Goal: Complete application form

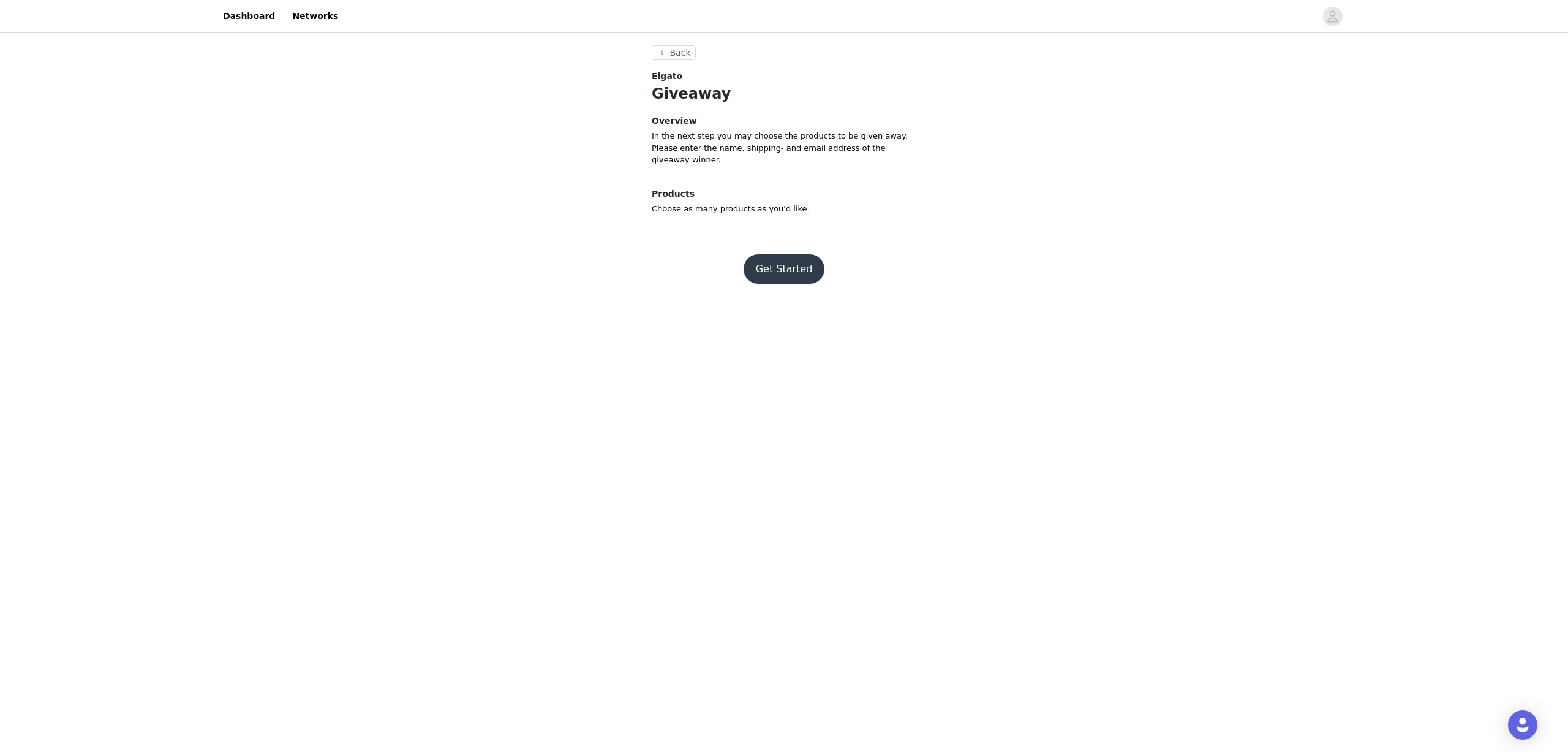
click at [802, 277] on button "Get Started" at bounding box center [784, 269] width 82 height 29
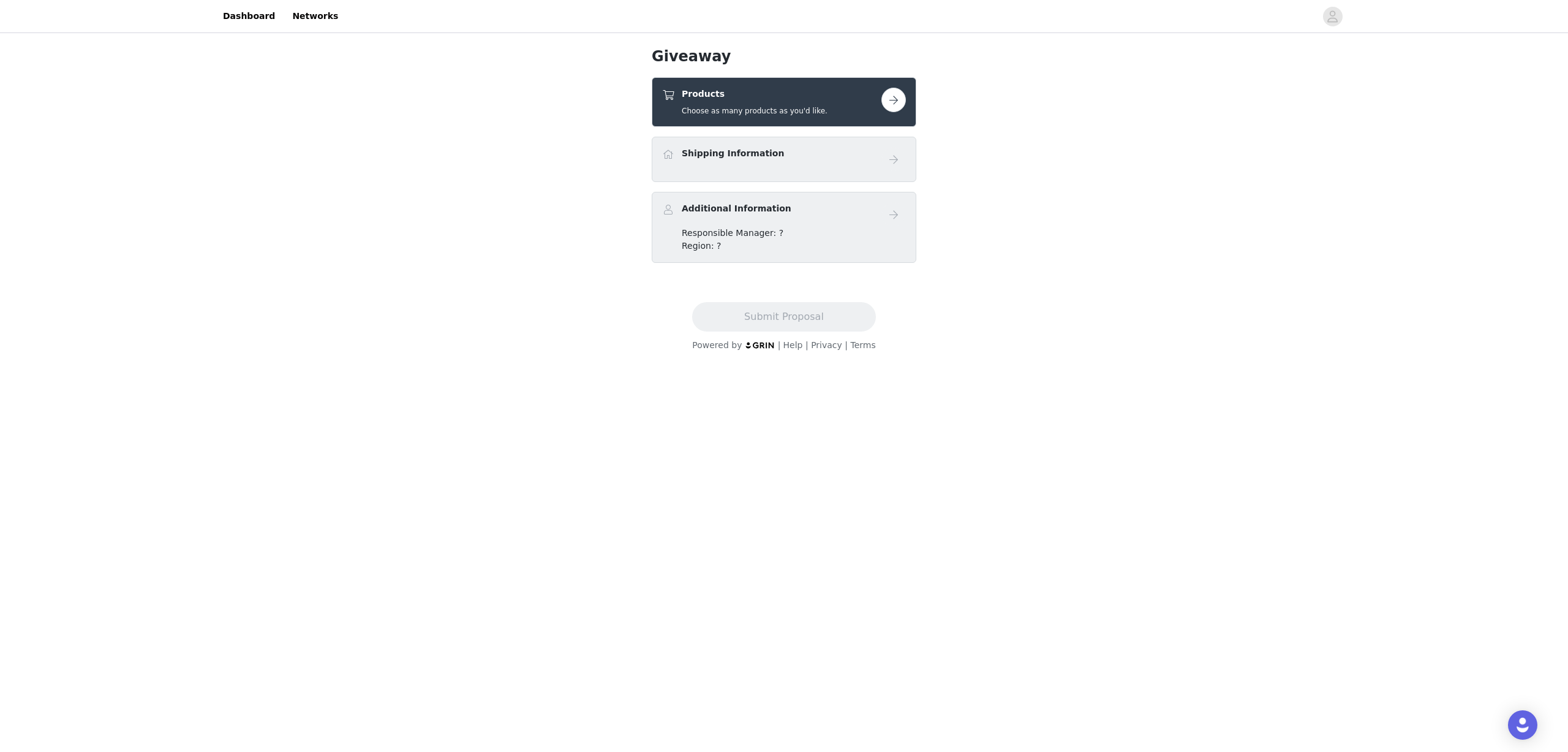
click at [844, 95] on div "Products Choose as many products as you'd like." at bounding box center [772, 102] width 220 height 28
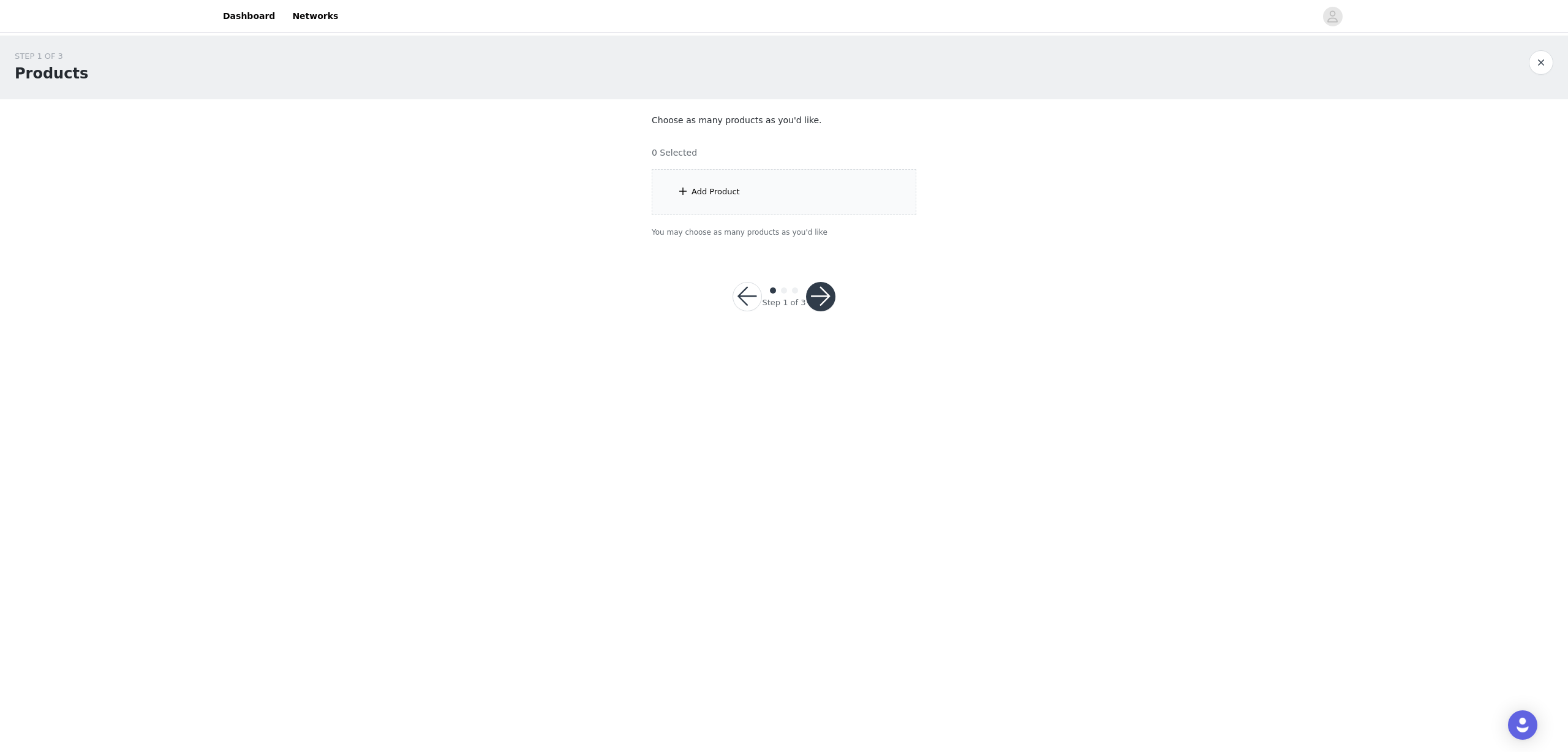
click at [788, 177] on div "Add Product" at bounding box center [784, 191] width 264 height 46
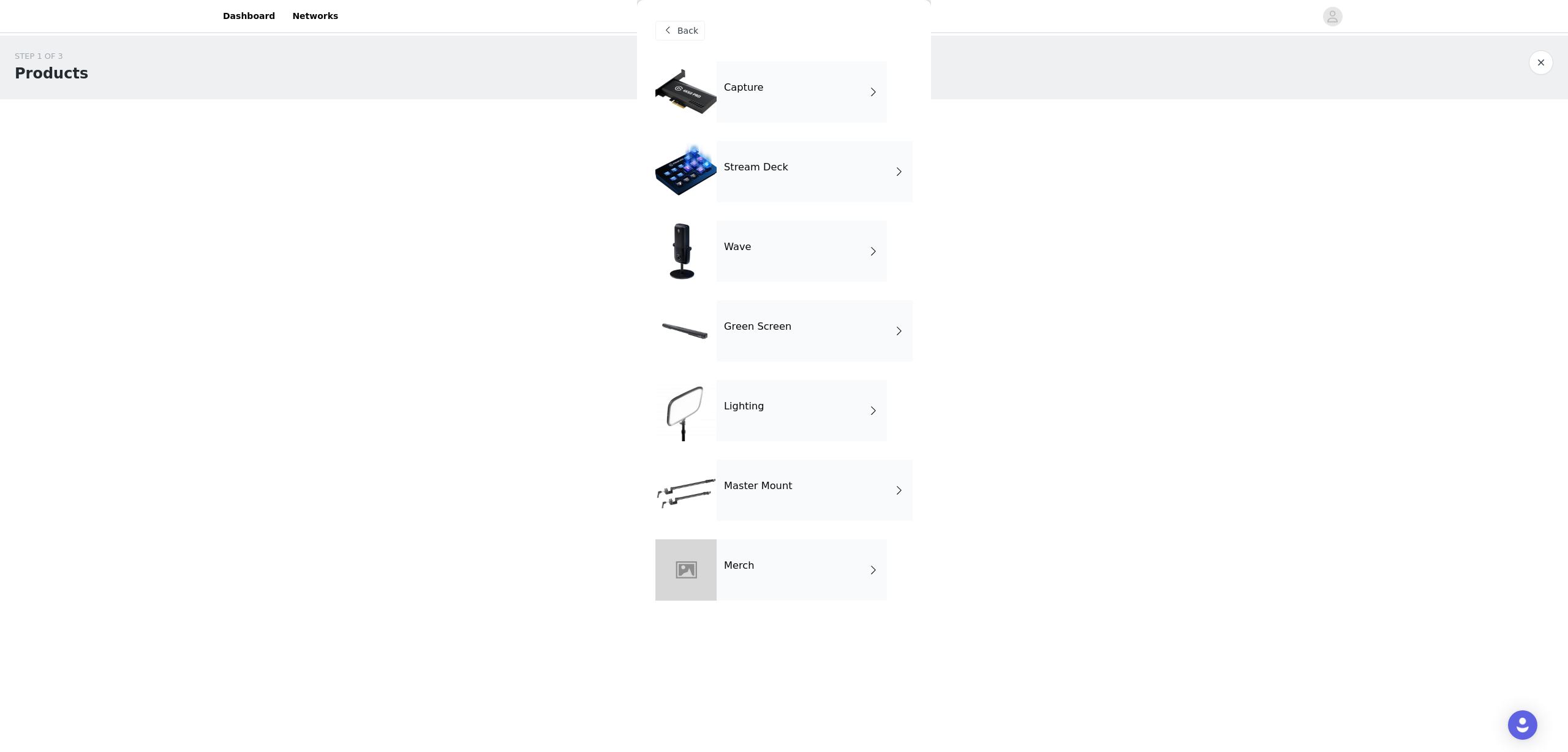
click at [793, 407] on div "Lighting" at bounding box center [802, 410] width 171 height 61
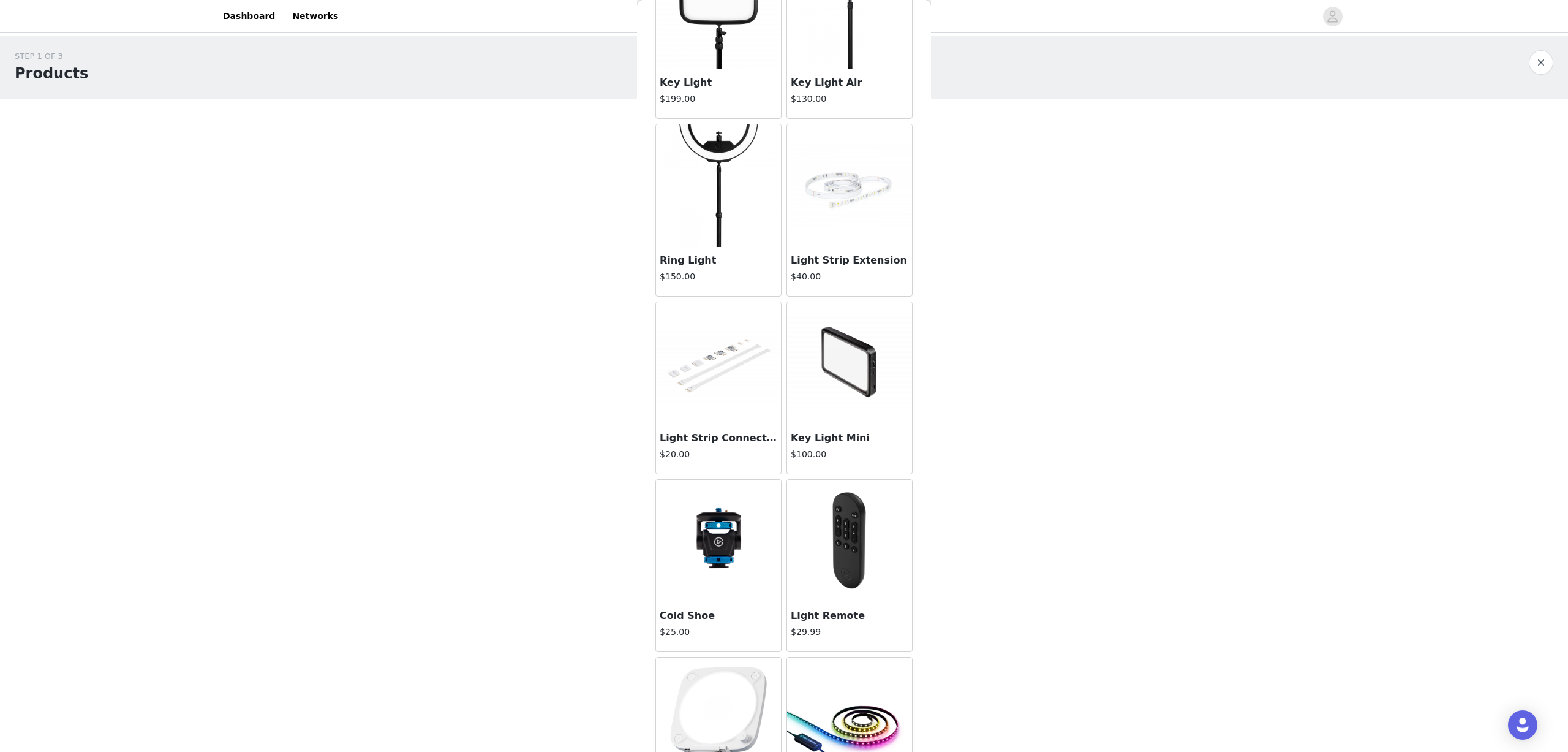
scroll to position [373, 0]
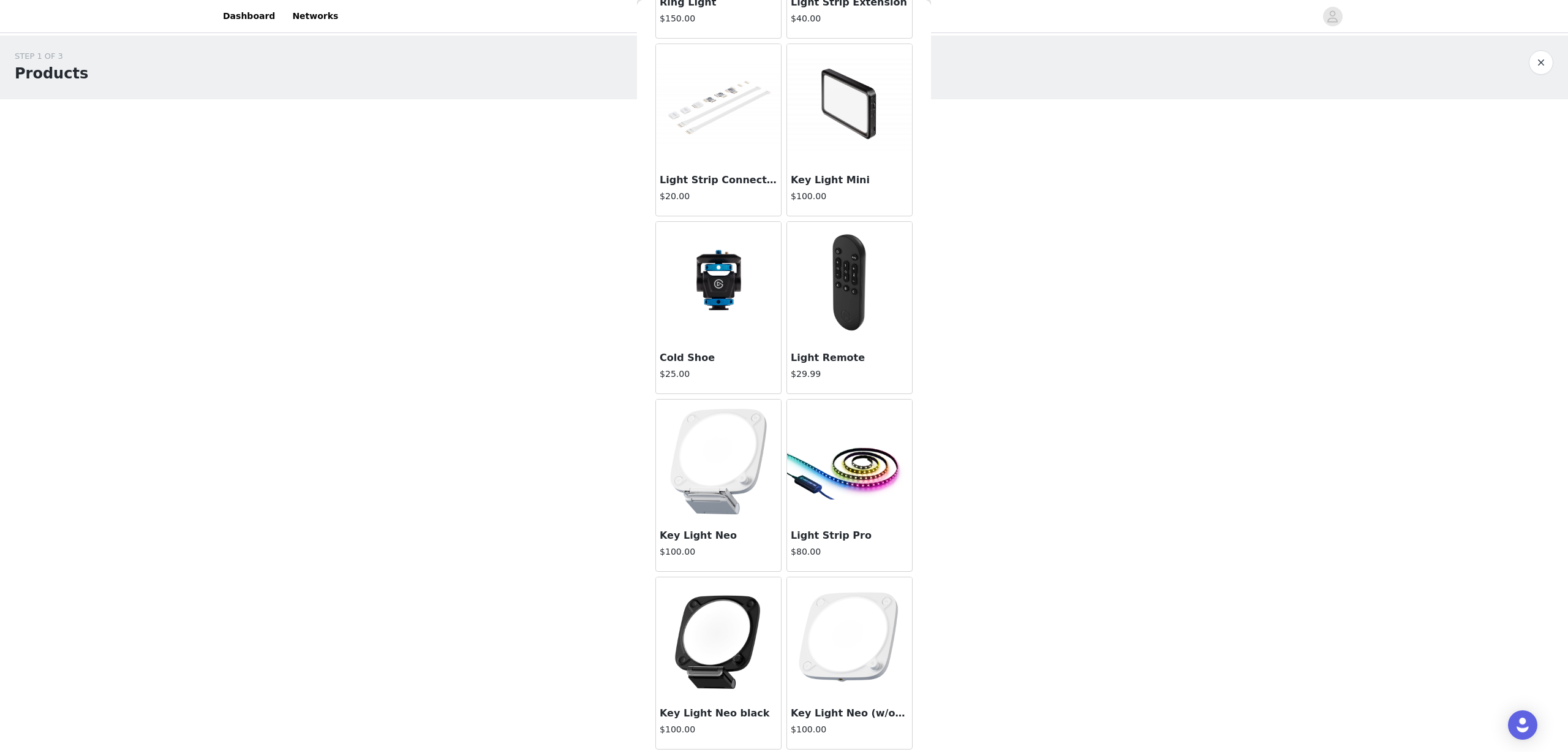
click at [716, 468] on img at bounding box center [719, 461] width 122 height 122
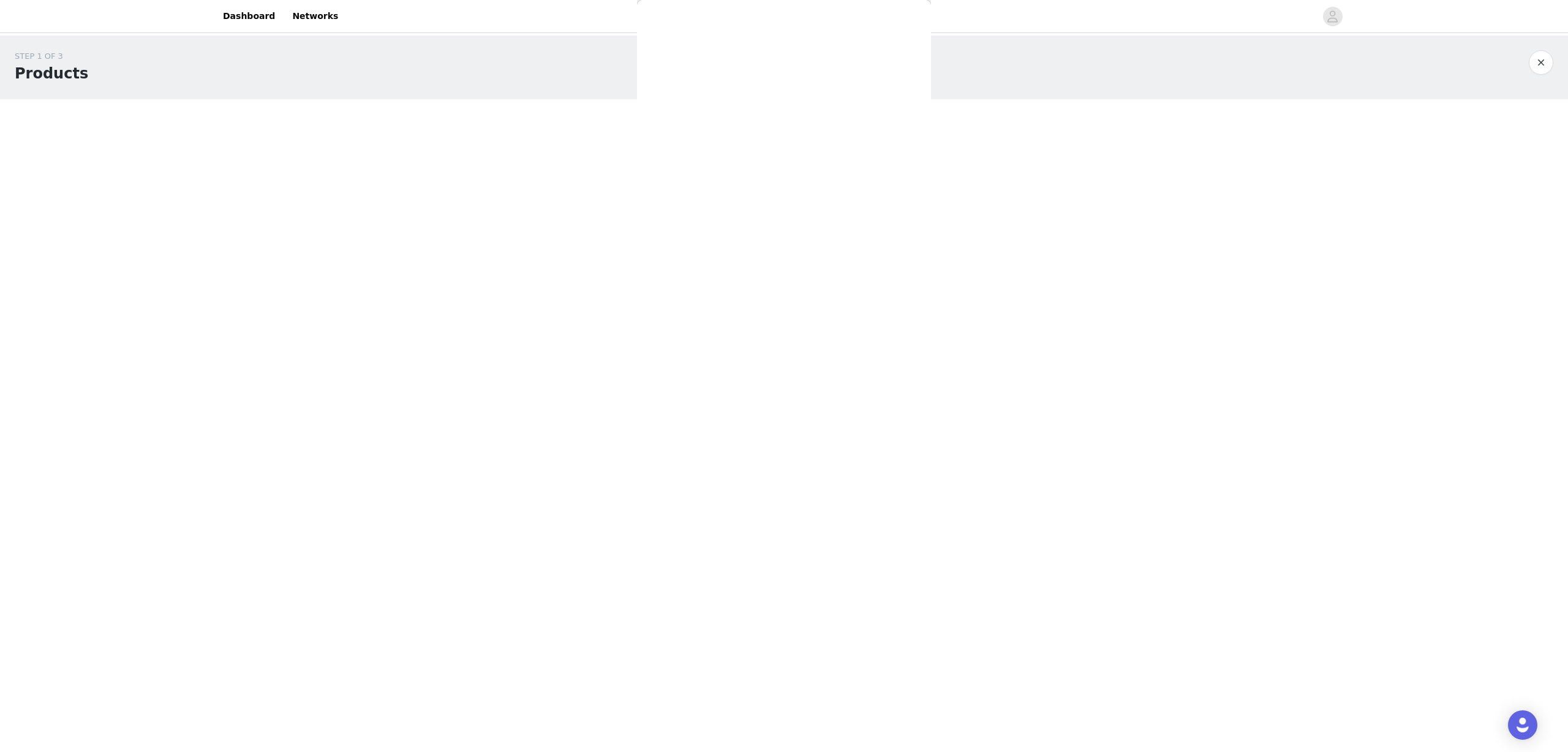
scroll to position [0, 0]
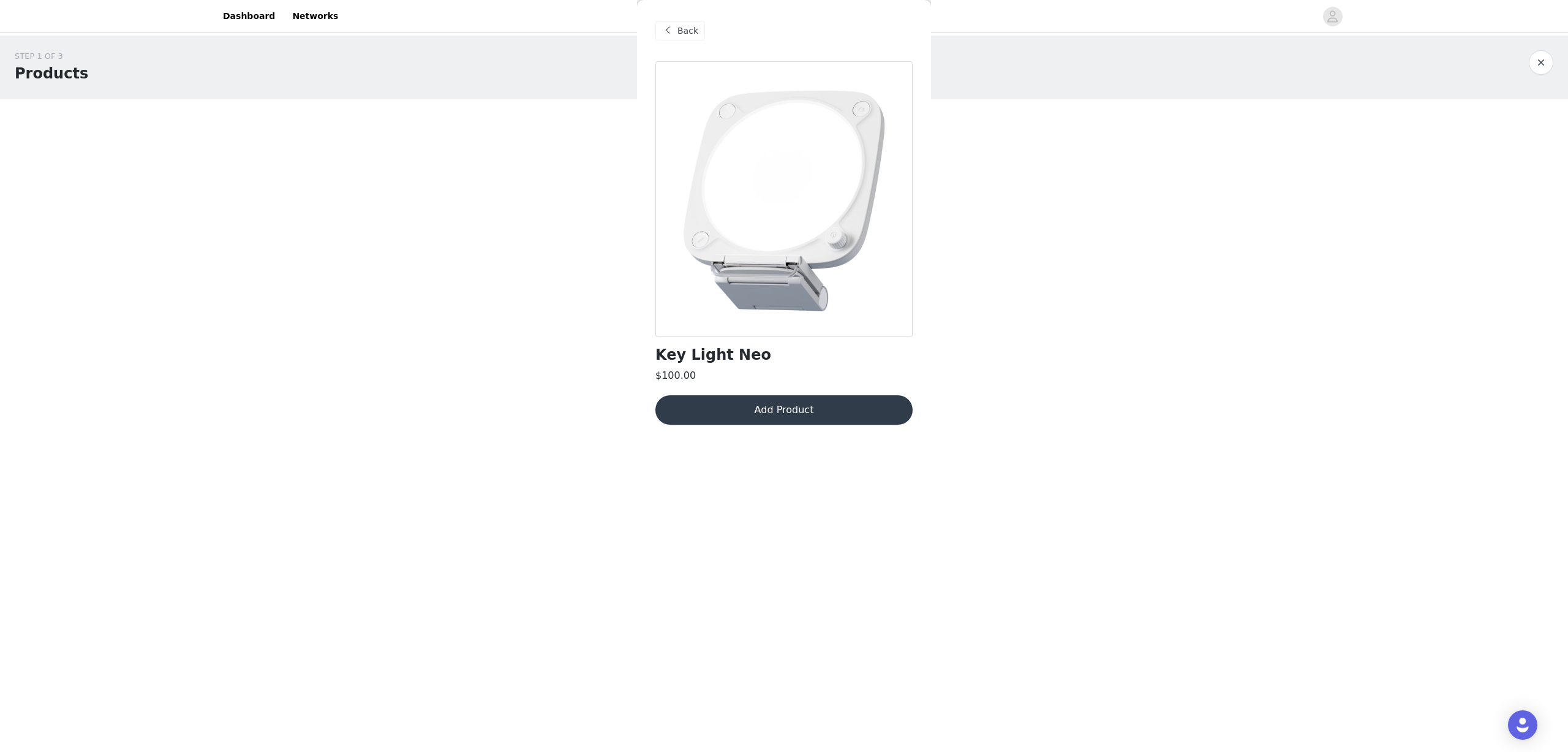
click at [843, 395] on button "Add Product" at bounding box center [784, 410] width 258 height 29
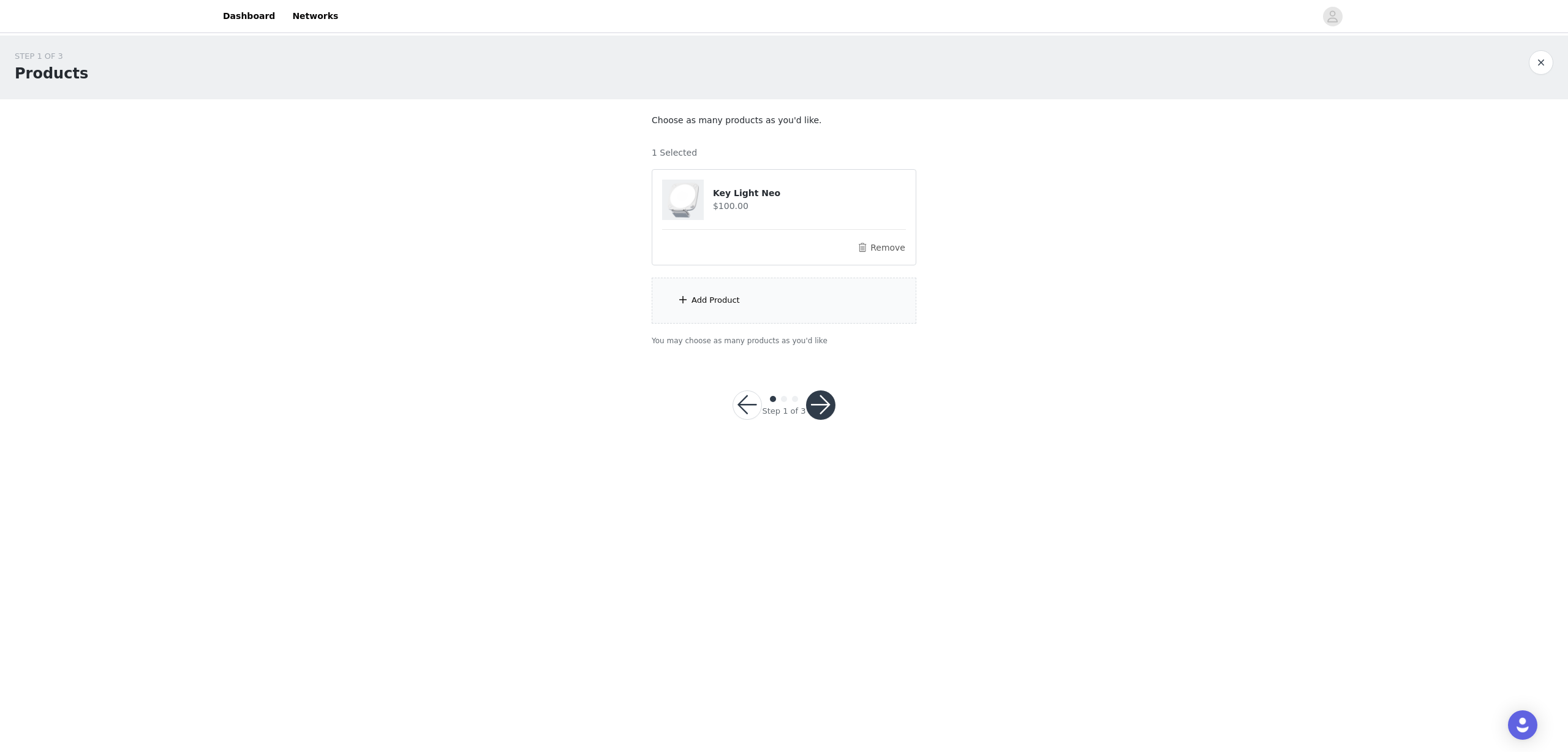
click at [771, 254] on div "Remove" at bounding box center [784, 247] width 244 height 15
click at [827, 402] on button "button" at bounding box center [821, 405] width 29 height 29
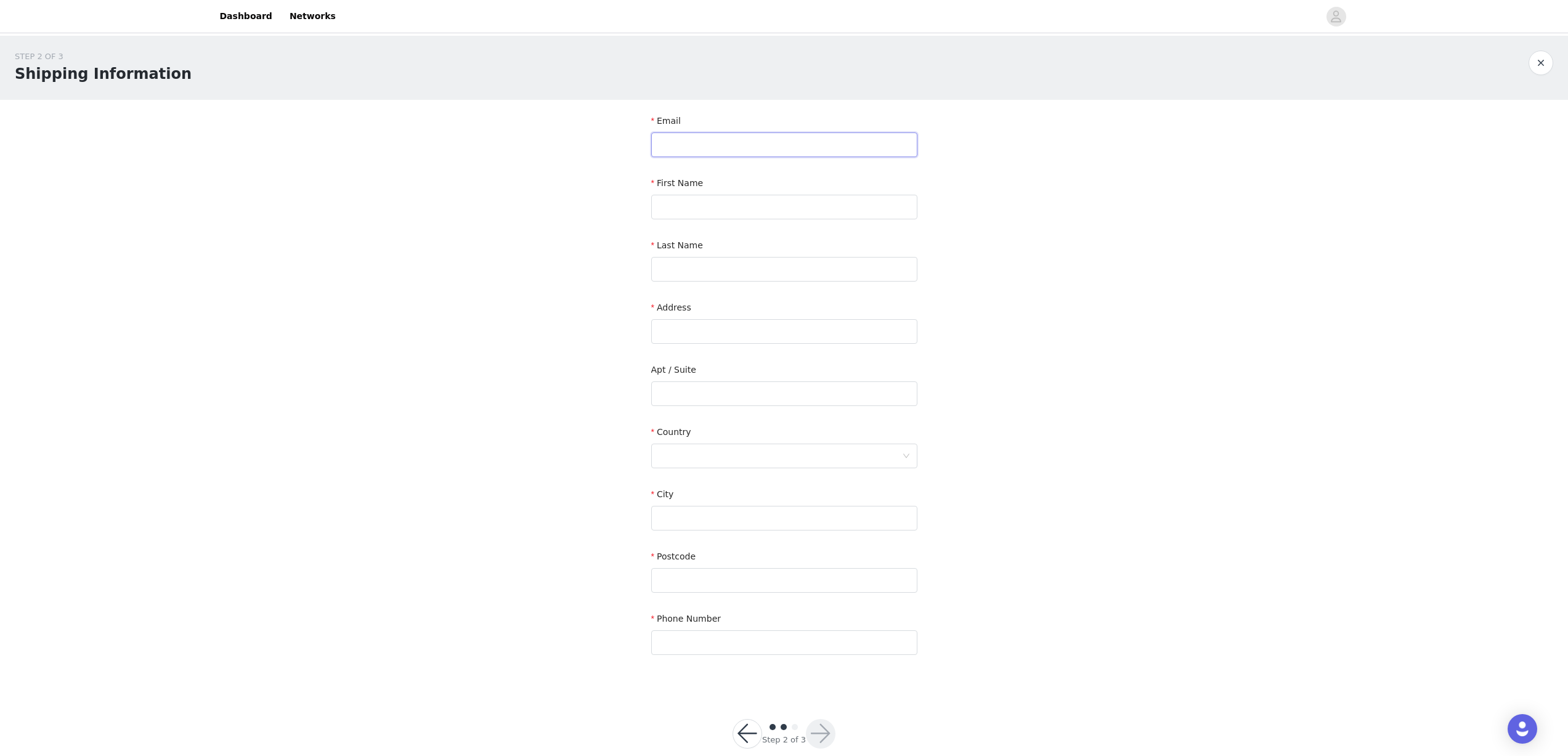
click at [710, 138] on input "text" at bounding box center [784, 145] width 266 height 24
paste input "[EMAIL_ADDRESS][PERSON_NAME][DOMAIN_NAME]"
type input "[EMAIL_ADDRESS][PERSON_NAME][DOMAIN_NAME]"
paste input "[PERSON_NAME]"
type input "[PERSON_NAME]"
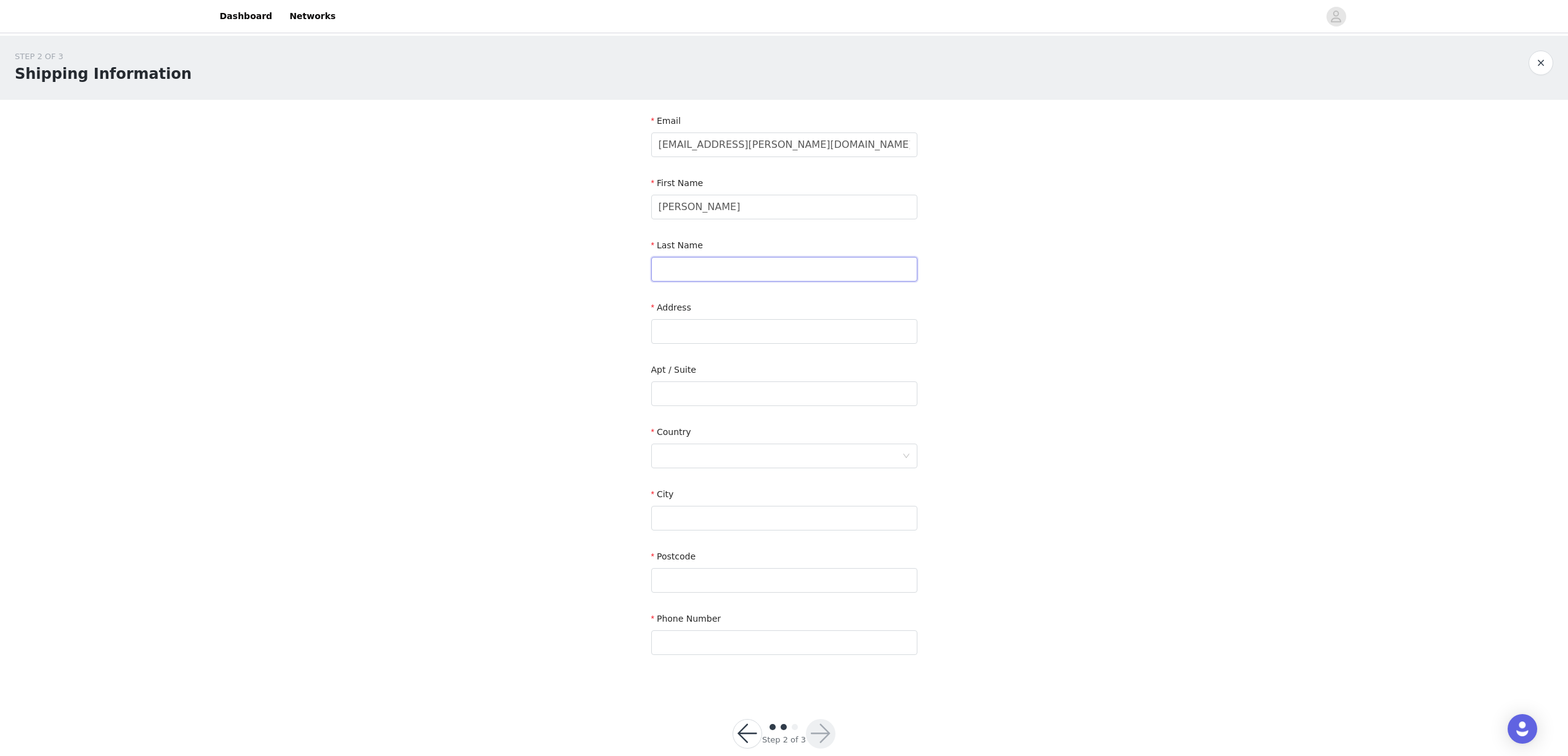
paste input "[PERSON_NAME]"
type input "[PERSON_NAME]"
paste input "[STREET_ADDRESS][PERSON_NAME][PERSON_NAME]"
type input "[STREET_ADDRESS][PERSON_NAME][PERSON_NAME]"
click at [701, 456] on div at bounding box center [780, 456] width 243 height 23
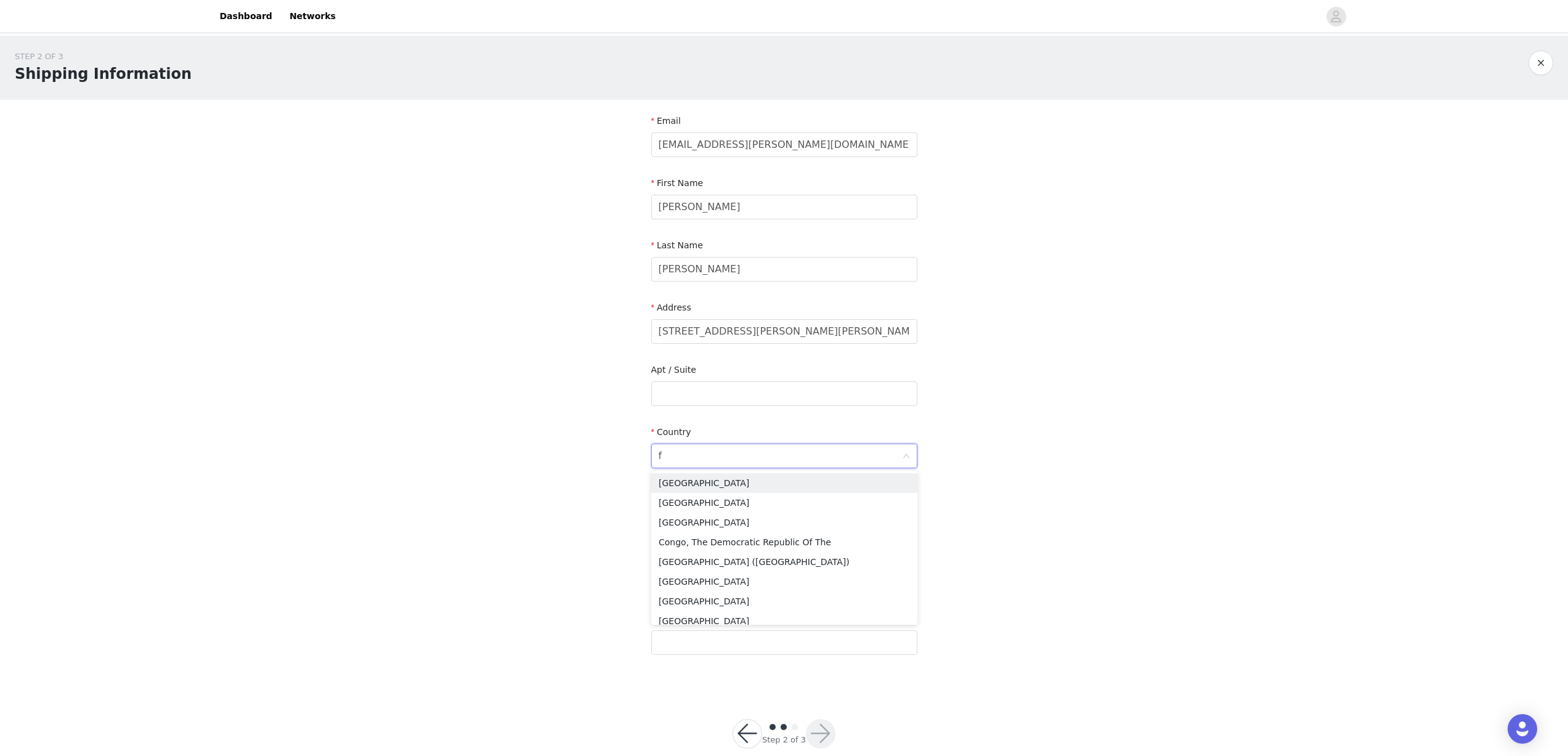
type input "fr"
click at [697, 503] on li "[GEOGRAPHIC_DATA]" at bounding box center [784, 502] width 266 height 20
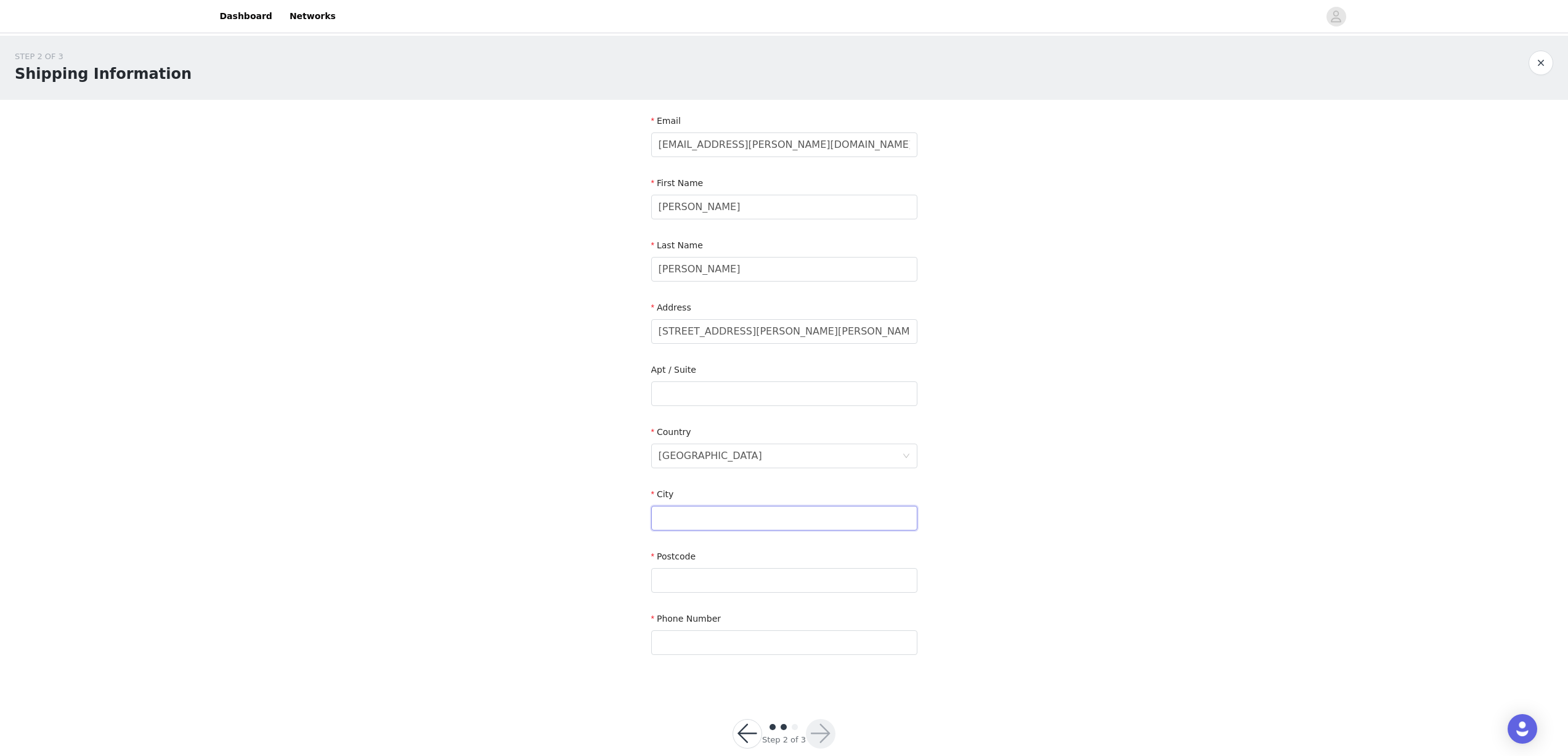
drag, startPoint x: 702, startPoint y: 508, endPoint x: 711, endPoint y: 512, distance: 9.8
click at [707, 510] on input "text" at bounding box center [784, 518] width 266 height 24
paste input "Lisses"
type input "Lisses"
paste input "91090"
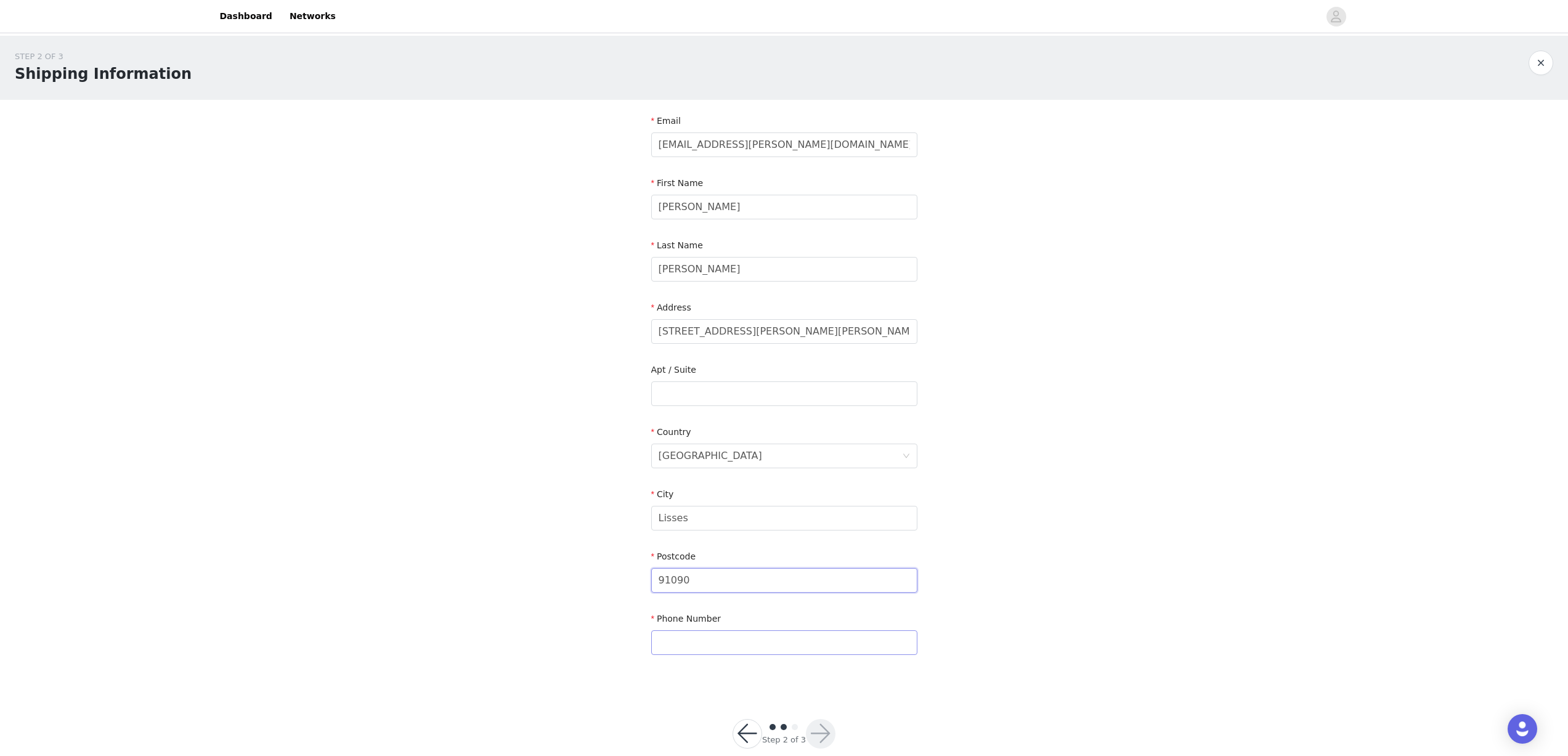
type input "91090"
click at [708, 648] on input "text" at bounding box center [784, 642] width 266 height 24
paste input "0662939345"
type input "0662939345"
click at [827, 732] on button "button" at bounding box center [820, 733] width 29 height 29
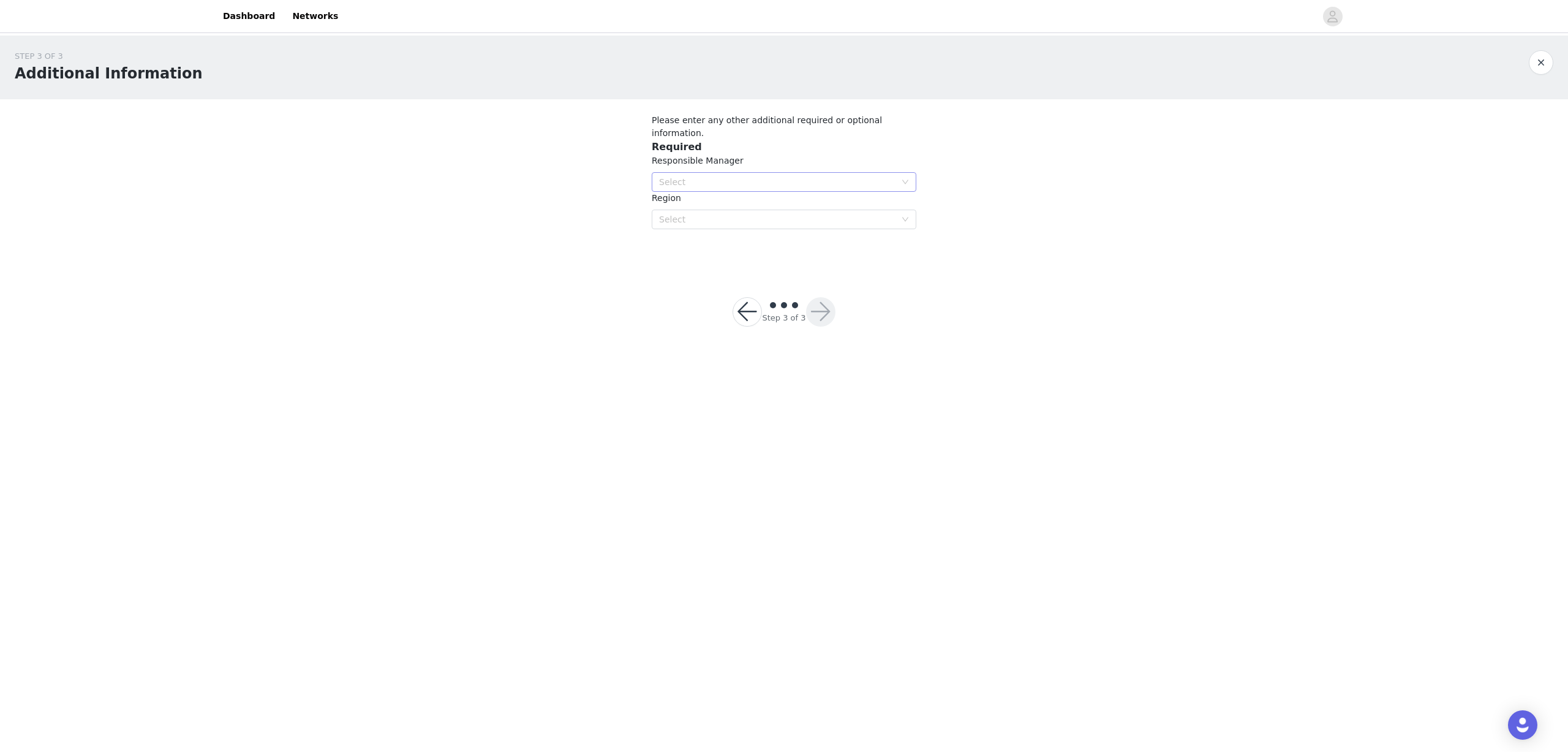
click at [782, 176] on div "Select" at bounding box center [777, 182] width 236 height 12
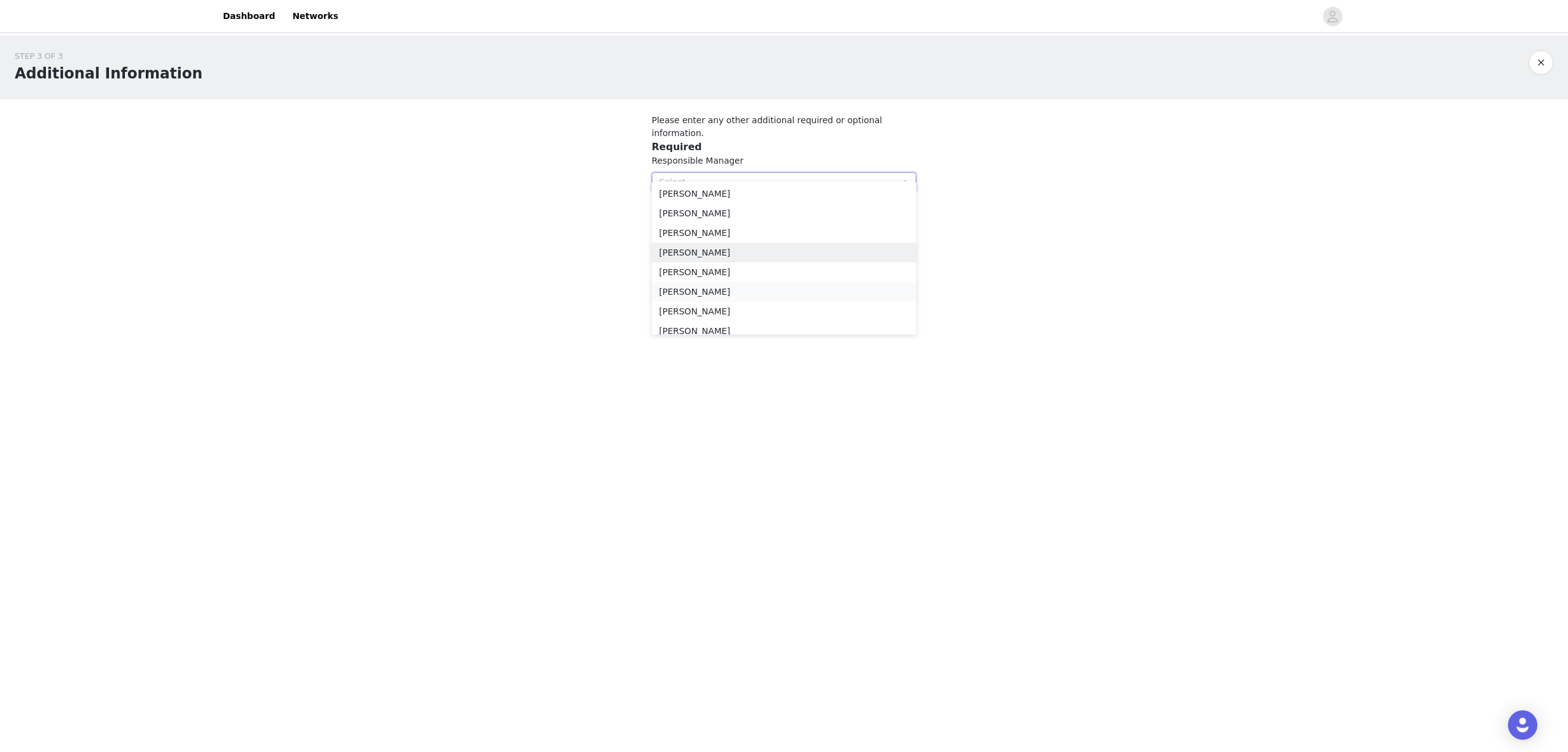
scroll to position [28, 0]
click at [728, 324] on li "Yamina Irisity" at bounding box center [784, 322] width 264 height 20
click at [748, 210] on div "Select" at bounding box center [780, 219] width 242 height 18
click at [687, 297] on li "FR" at bounding box center [784, 292] width 264 height 20
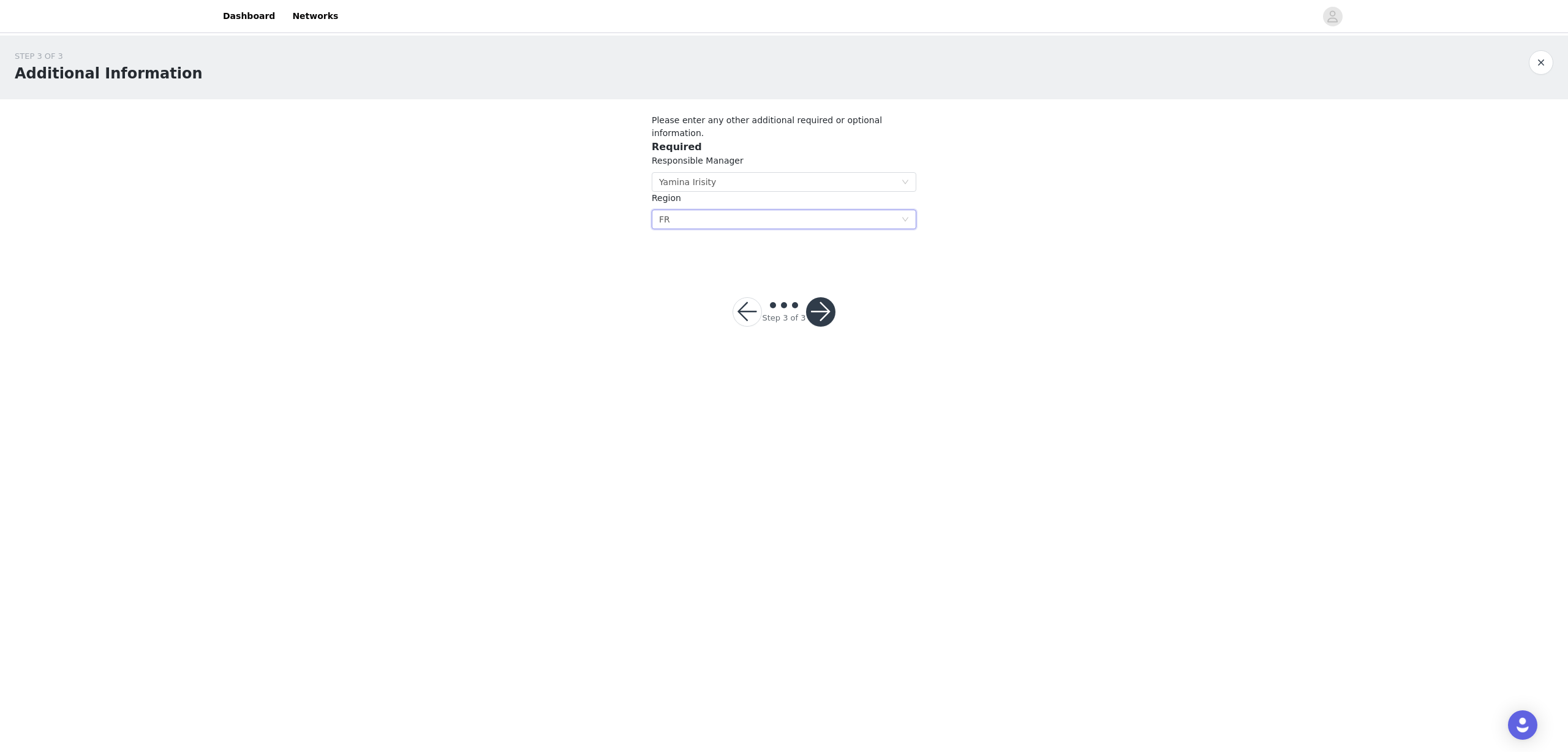
click at [821, 297] on button "button" at bounding box center [821, 312] width 29 height 29
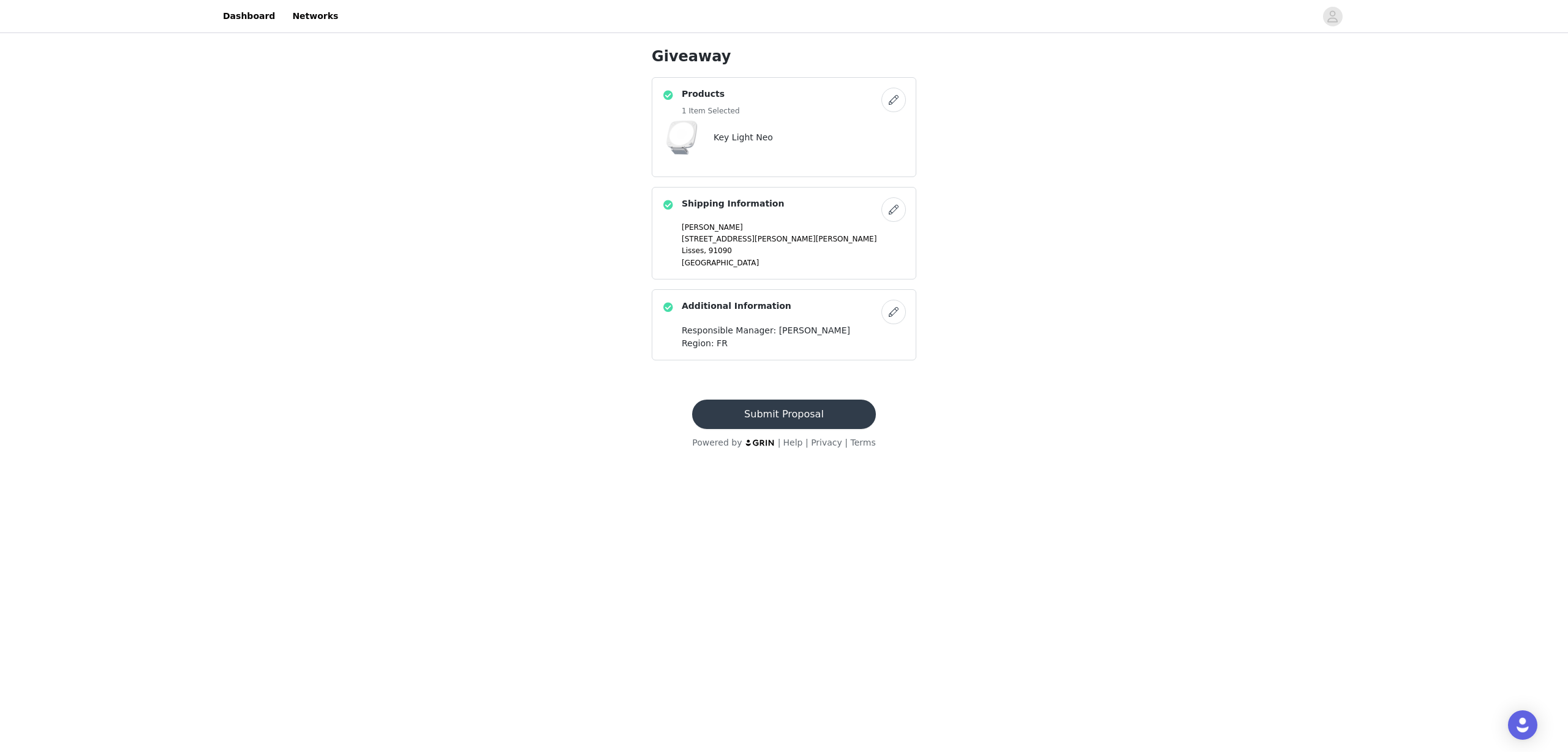
click at [826, 395] on footer "Submit Proposal Powered by | Help | Privacy | Terms" at bounding box center [783, 425] width 213 height 79
click at [821, 409] on button "Submit Proposal" at bounding box center [784, 414] width 184 height 29
